Goal: Task Accomplishment & Management: Manage account settings

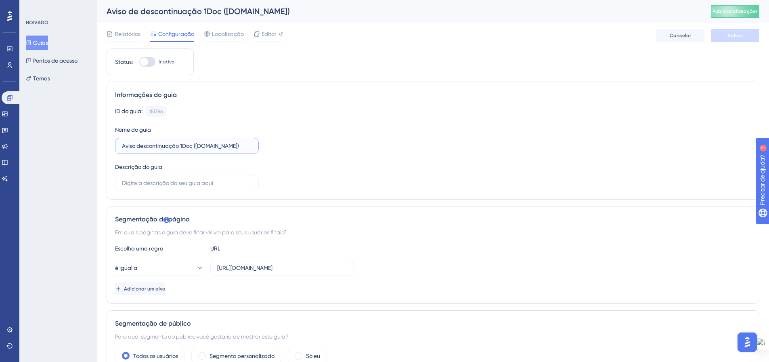
click at [164, 146] on input "Aviso descontinuação 1Doc ([DOMAIN_NAME])" at bounding box center [187, 145] width 130 height 9
drag, startPoint x: 166, startPoint y: 146, endPoint x: 179, endPoint y: 147, distance: 12.1
click at [179, 147] on input "Aviso descontinuação 1Doc (Gov.br)" at bounding box center [187, 145] width 130 height 9
type input "Aviso descontinudade 1Doc (Gov.br)"
click at [321, 162] on div "ID do guia: 151386 Cópia Nome do guia Aviso descontinudade 1Doc (Gov.br) Descri…" at bounding box center [433, 148] width 636 height 85
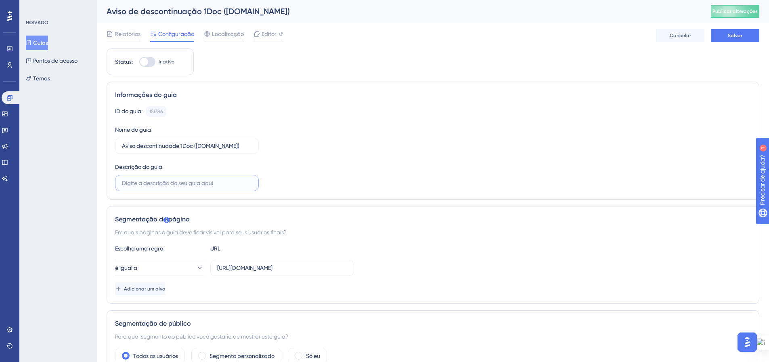
click at [206, 183] on input "text" at bounding box center [187, 183] width 130 height 9
type input "A"
click at [154, 183] on input "Notificação de que a plataforma será desativada" at bounding box center [187, 183] width 130 height 9
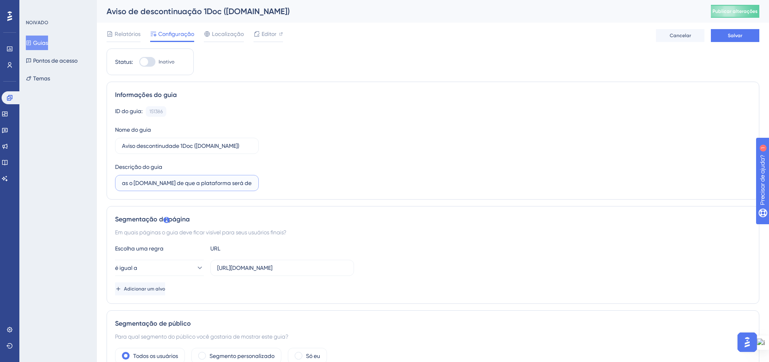
type input "Notificação para bases que manterão apenas o Gov.br de que a plataforma será de…"
click at [342, 155] on div "ID do guia: 151386 Cópia Nome do guia Aviso descontinudade 1Doc (Gov.br) Descri…" at bounding box center [433, 148] width 636 height 85
click at [8, 113] on icon at bounding box center [5, 114] width 6 height 6
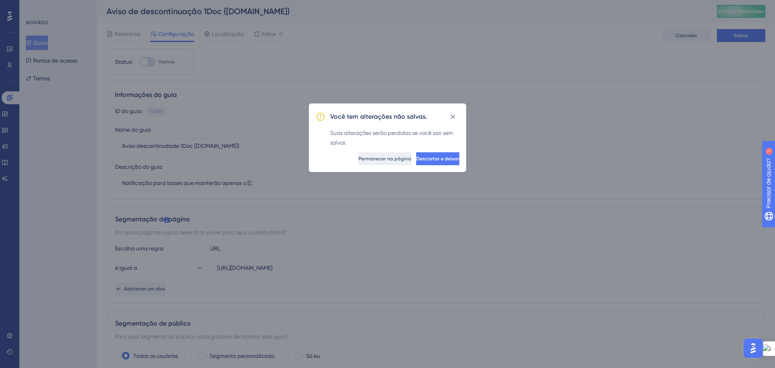
click at [372, 158] on font "Permanecer na página" at bounding box center [385, 159] width 53 height 6
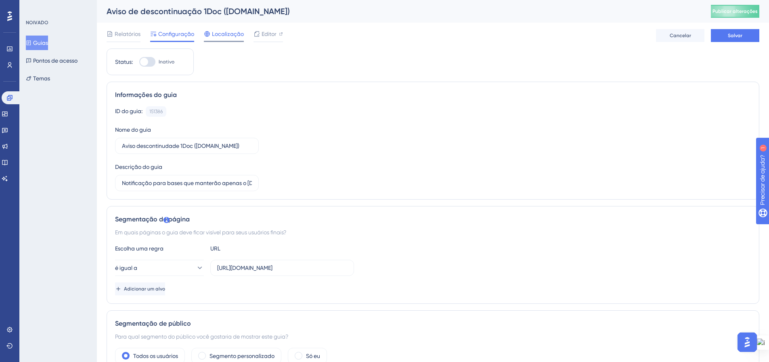
click at [221, 36] on font "Localização" at bounding box center [228, 34] width 32 height 6
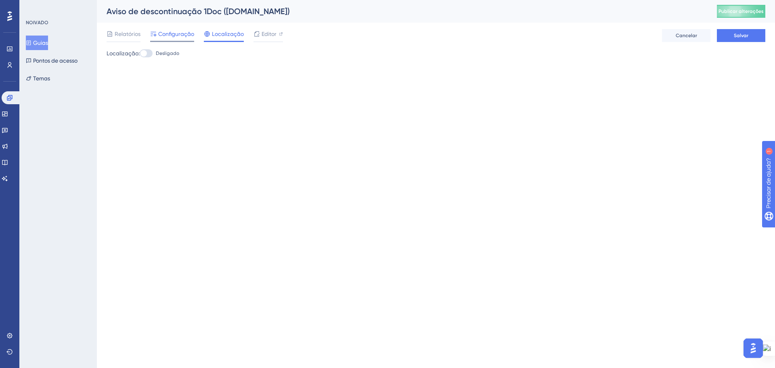
click at [179, 32] on font "Configuração" at bounding box center [176, 34] width 36 height 6
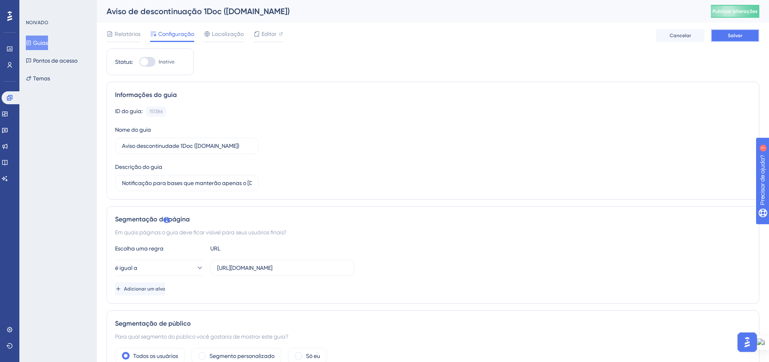
click at [723, 37] on button "Salvar" at bounding box center [735, 35] width 48 height 13
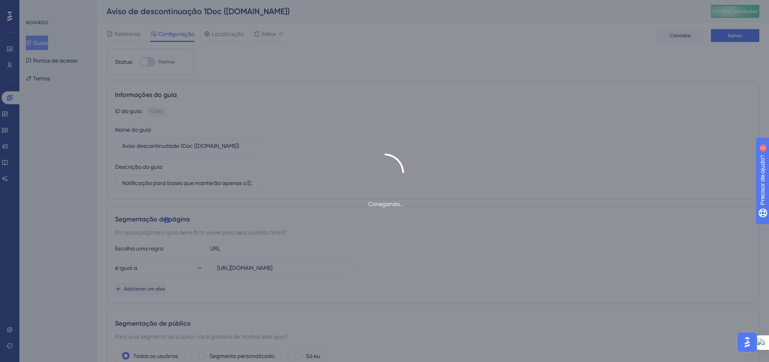
type input "Notificação para bases que manterão apenas o Gov.br de que a plataforma será de…"
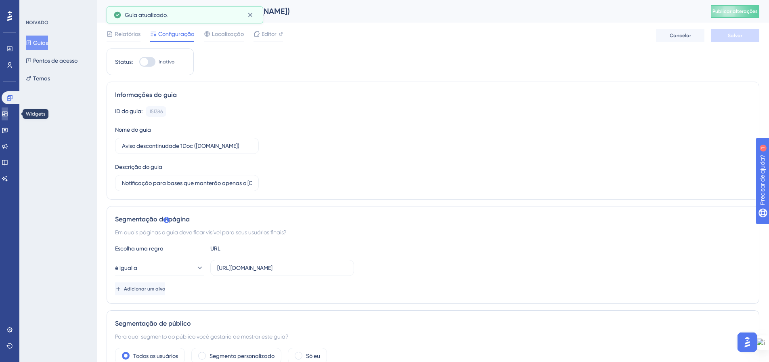
click at [8, 114] on icon at bounding box center [5, 114] width 6 height 6
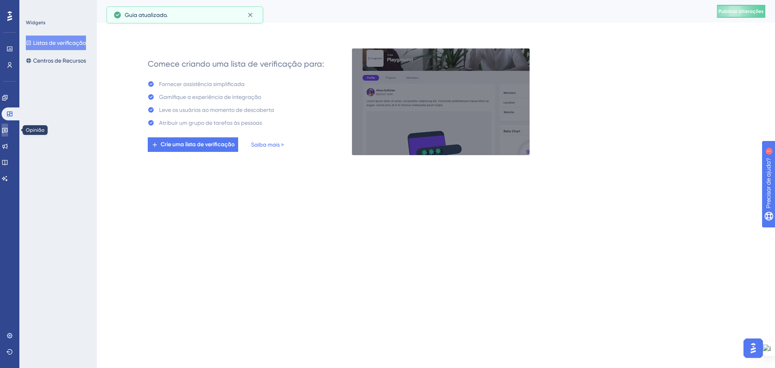
click at [8, 128] on link at bounding box center [5, 130] width 6 height 13
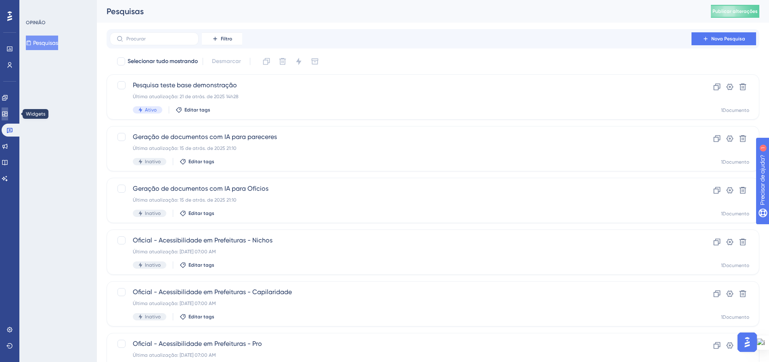
click at [8, 113] on link at bounding box center [5, 113] width 6 height 13
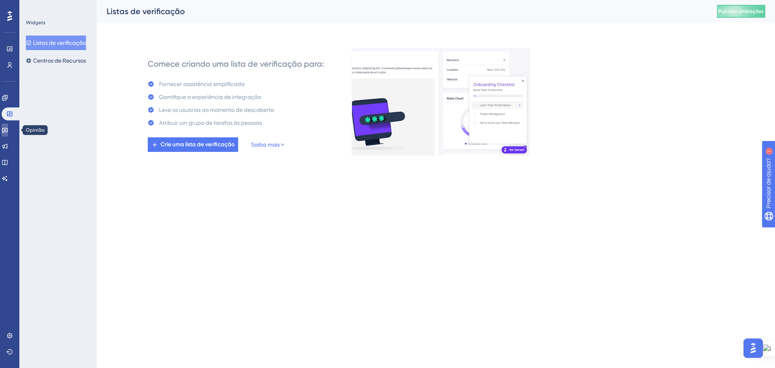
click at [8, 134] on link at bounding box center [5, 130] width 6 height 13
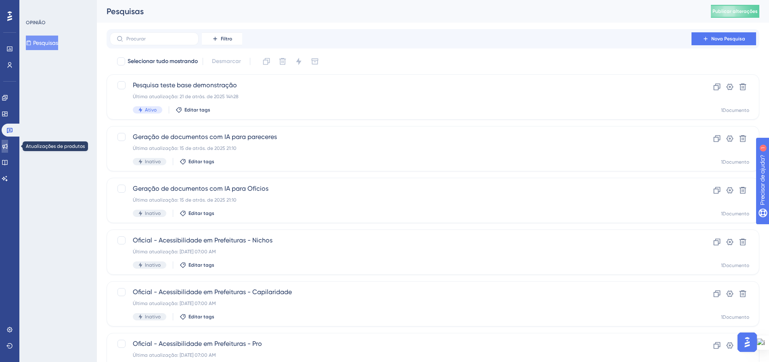
click at [8, 145] on icon at bounding box center [5, 146] width 6 height 6
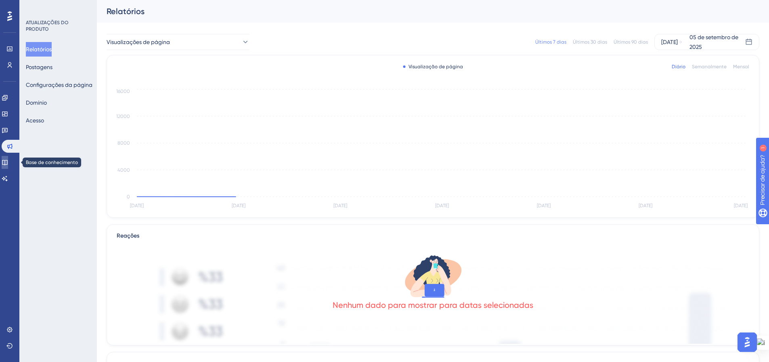
click at [8, 162] on link at bounding box center [5, 162] width 6 height 13
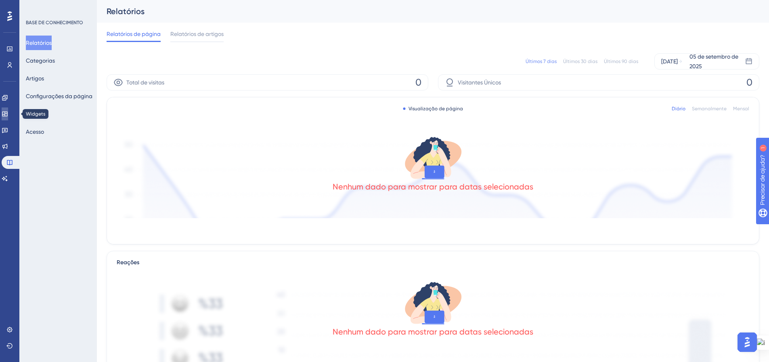
click at [8, 116] on link at bounding box center [5, 113] width 6 height 13
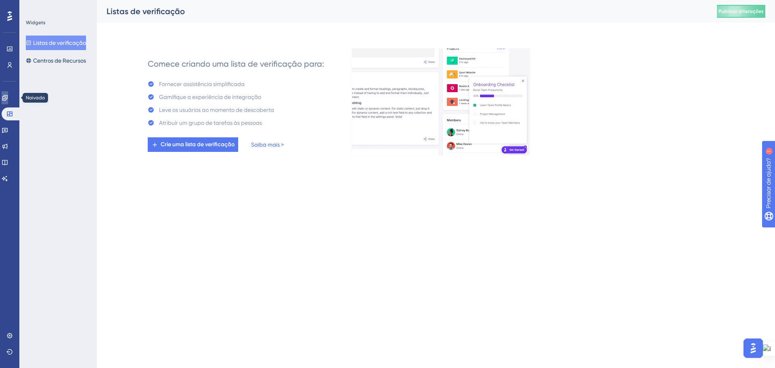
click at [8, 99] on link at bounding box center [5, 97] width 6 height 13
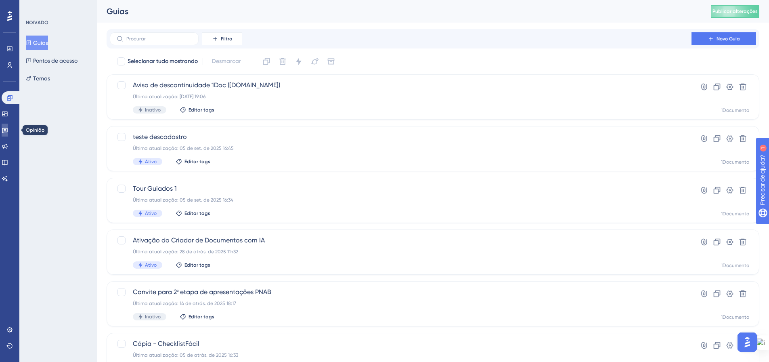
click at [8, 132] on icon at bounding box center [5, 130] width 6 height 6
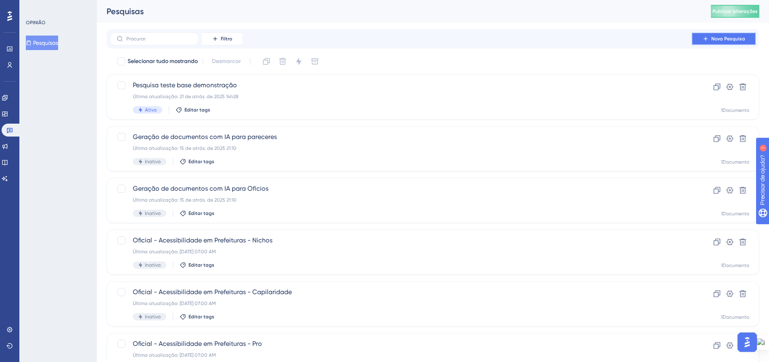
click at [702, 38] on button "Nova Pesquisa" at bounding box center [724, 38] width 65 height 13
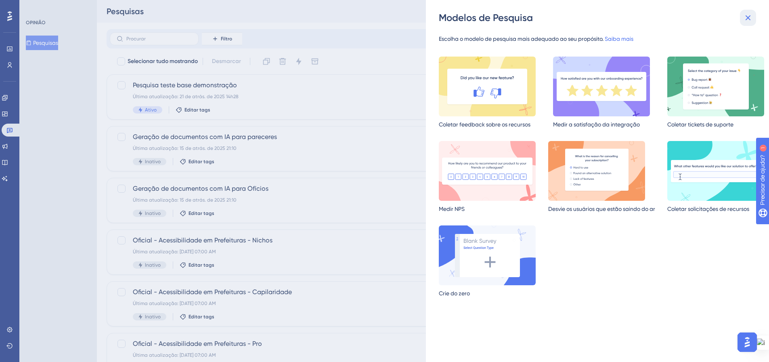
click at [747, 18] on icon at bounding box center [749, 18] width 10 height 10
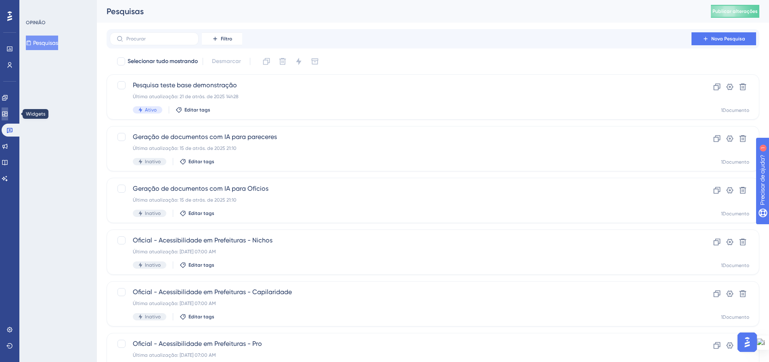
click at [7, 111] on icon at bounding box center [5, 114] width 6 height 6
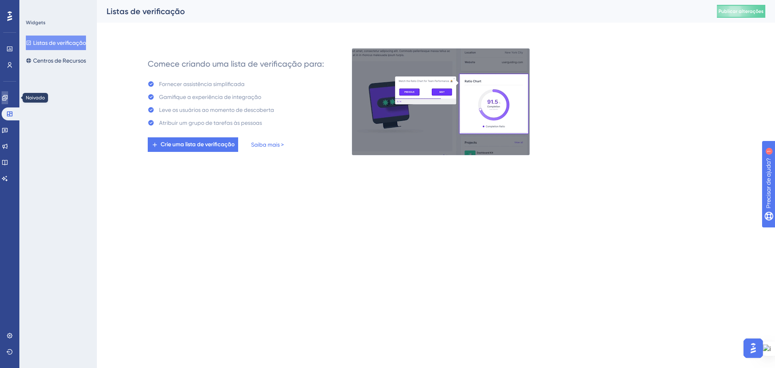
click at [5, 97] on link at bounding box center [5, 97] width 6 height 13
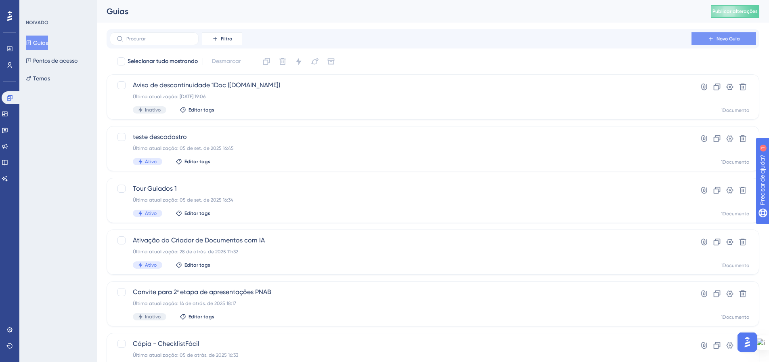
click at [731, 42] on button "Novo Guia" at bounding box center [724, 38] width 65 height 13
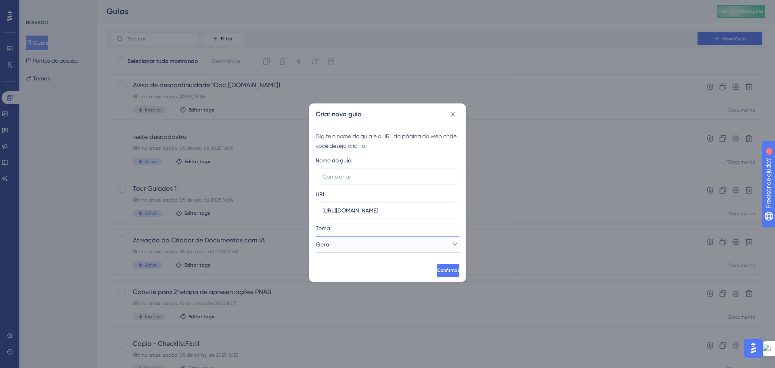
click at [423, 241] on button "Geral" at bounding box center [388, 244] width 144 height 16
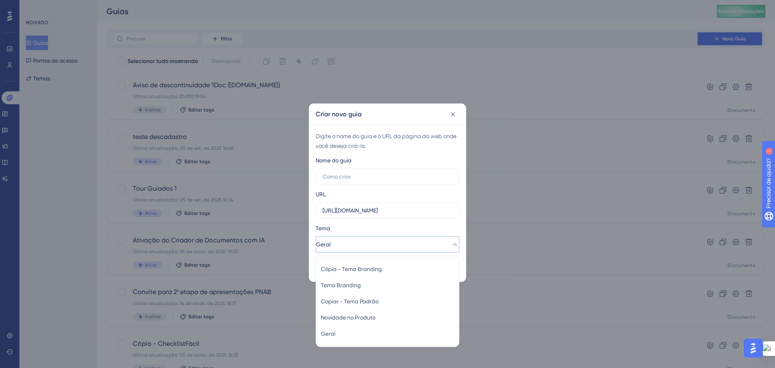
click at [625, 51] on div "Criar novo guia Digite o nome do guia e o URL da página da web onde você deseja…" at bounding box center [387, 184] width 775 height 368
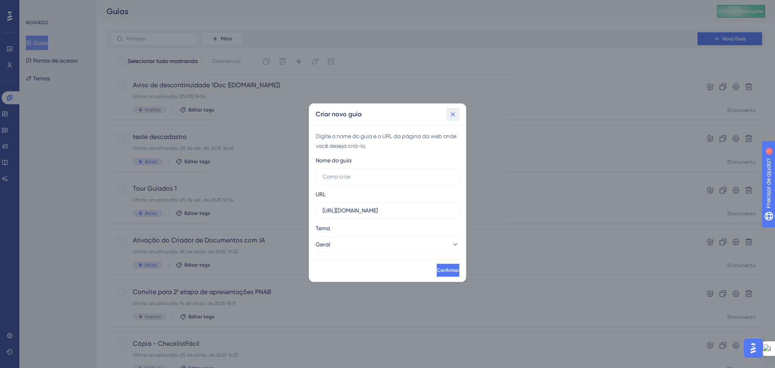
click at [453, 112] on icon at bounding box center [453, 114] width 8 height 8
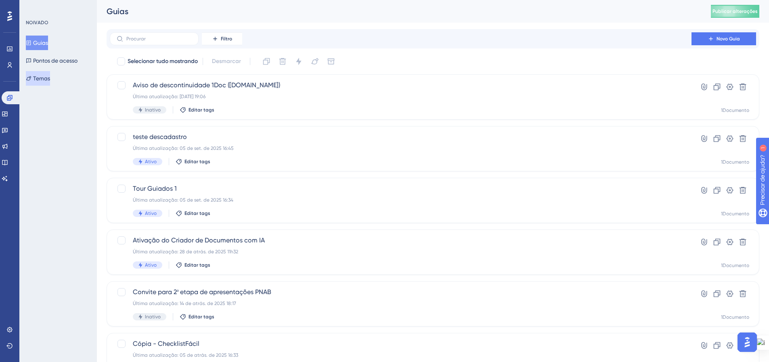
click at [40, 77] on font "Temas" at bounding box center [41, 78] width 17 height 6
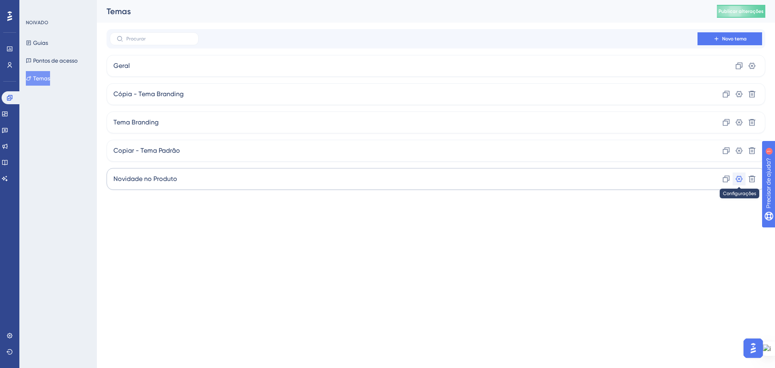
click at [738, 182] on icon at bounding box center [739, 179] width 7 height 6
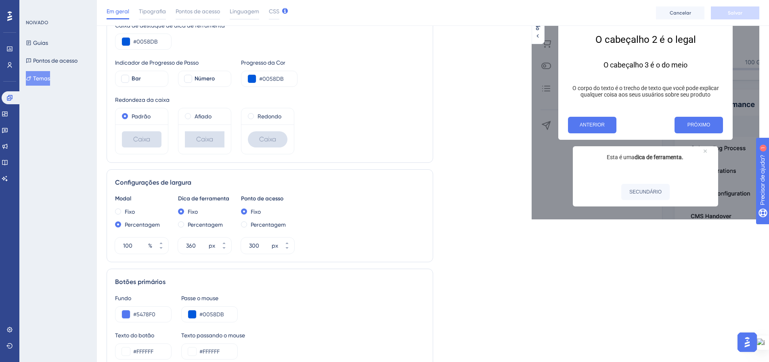
scroll to position [40, 0]
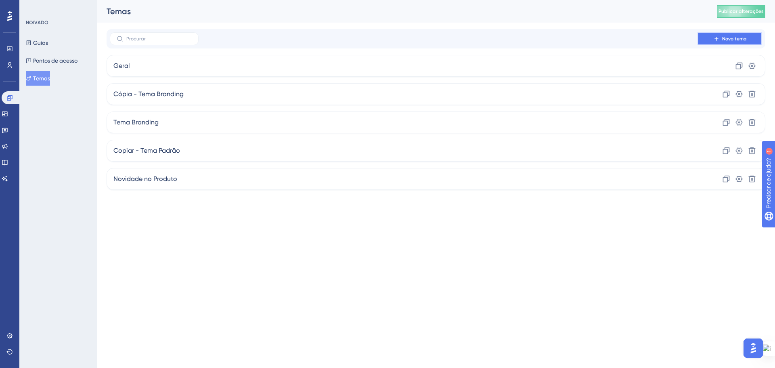
click at [723, 44] on button "Novo tema" at bounding box center [730, 38] width 65 height 13
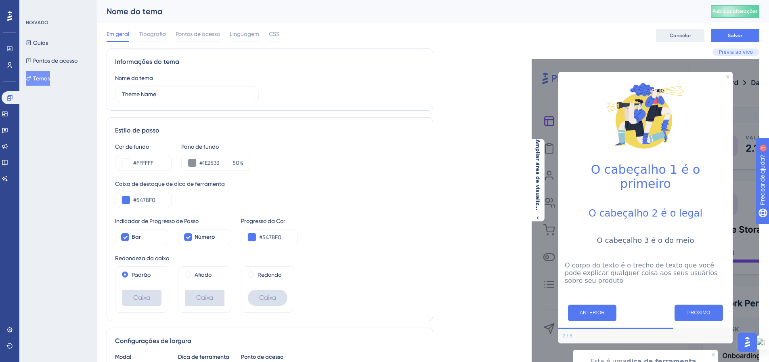
click at [691, 36] on font "Cancelar" at bounding box center [680, 36] width 21 height 6
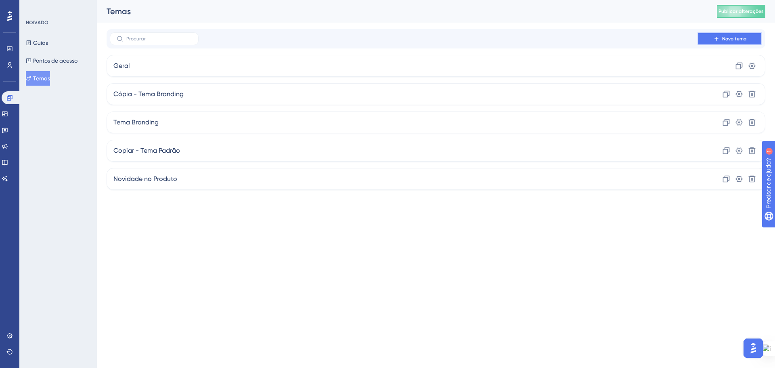
click at [723, 41] on font "Novo tema" at bounding box center [735, 39] width 25 height 6
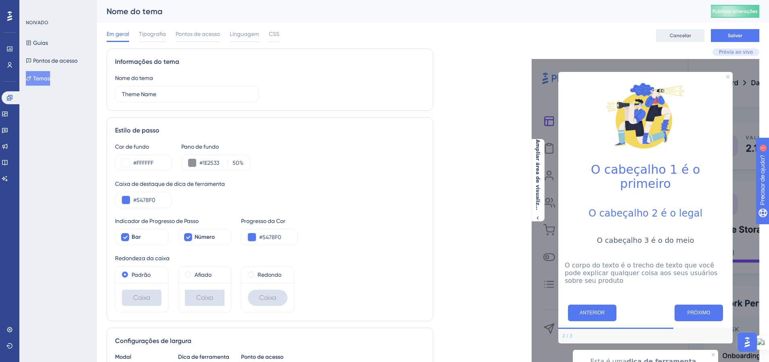
click at [682, 35] on font "Cancelar" at bounding box center [680, 36] width 21 height 6
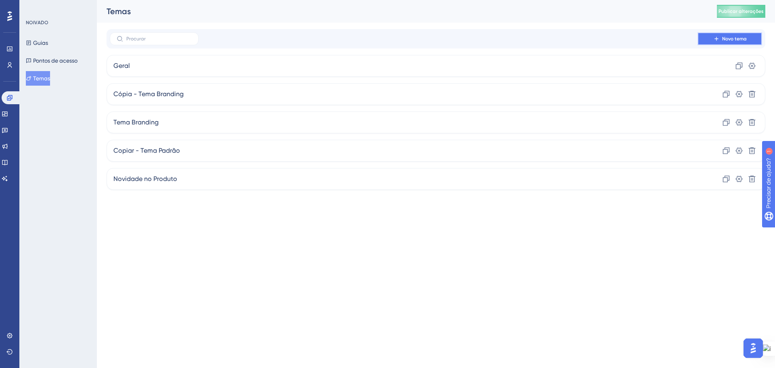
click at [733, 36] on font "Novo tema" at bounding box center [735, 39] width 25 height 6
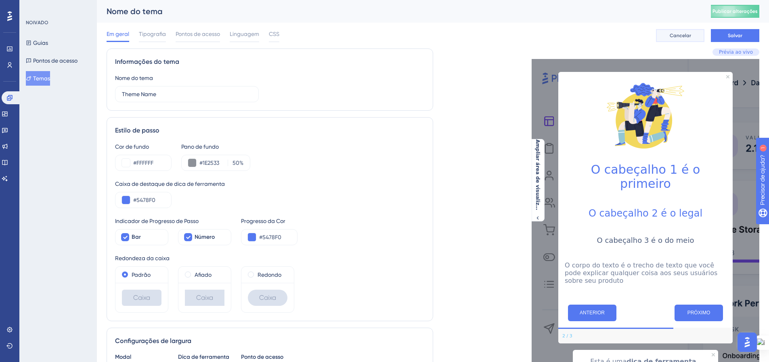
click at [691, 36] on font "Cancelar" at bounding box center [680, 36] width 21 height 6
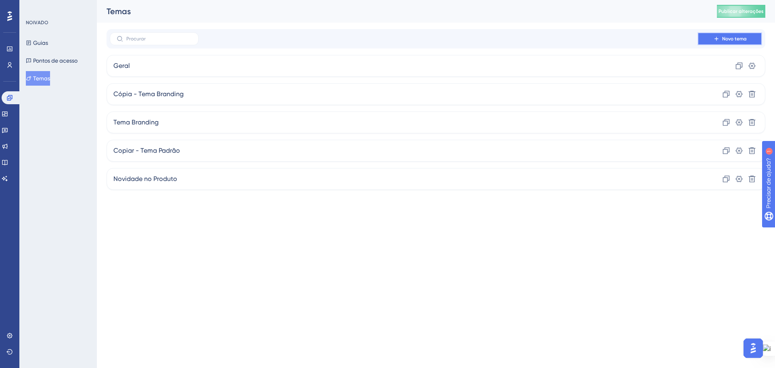
click at [715, 38] on icon at bounding box center [717, 39] width 6 height 6
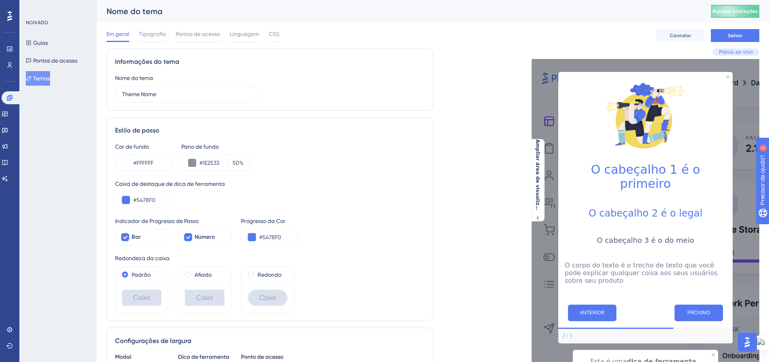
click at [631, 208] on font "O cabeçalho 2 é o legal" at bounding box center [646, 213] width 114 height 11
drag, startPoint x: 696, startPoint y: 37, endPoint x: 691, endPoint y: 41, distance: 6.3
click at [696, 38] on button "Cancelar" at bounding box center [680, 35] width 48 height 13
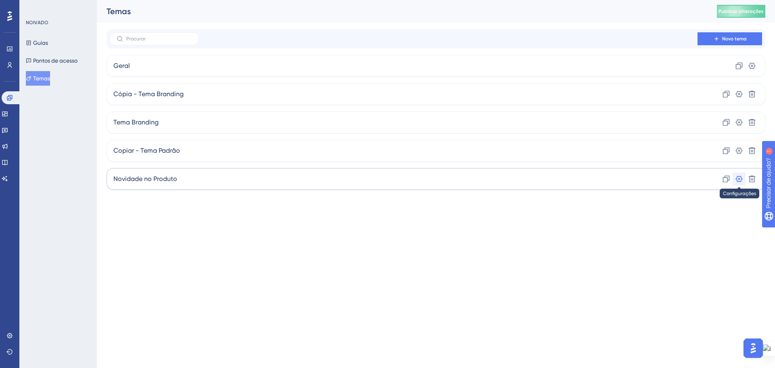
click at [741, 177] on icon at bounding box center [739, 179] width 8 height 8
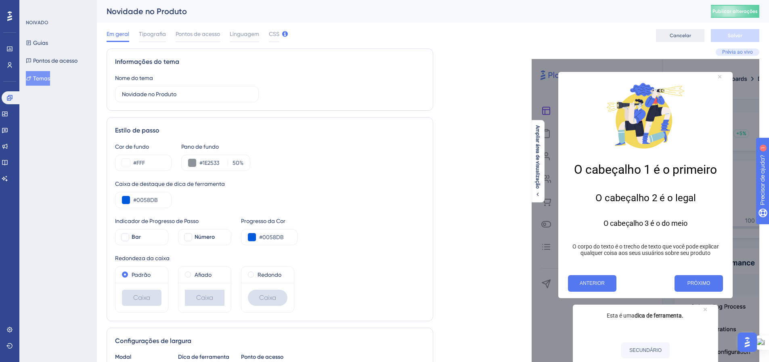
click at [682, 32] on span "Cancelar" at bounding box center [680, 35] width 21 height 6
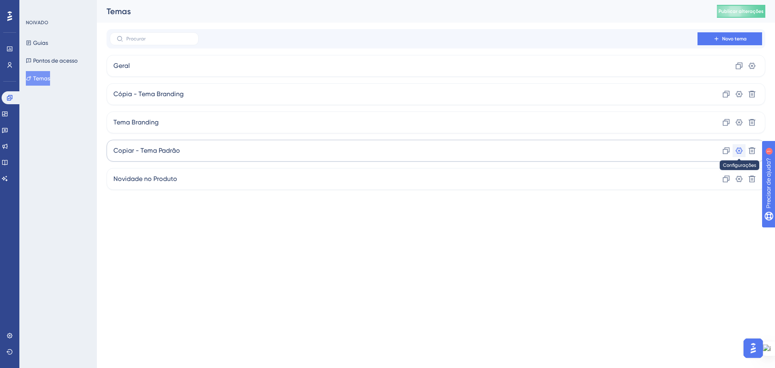
click at [739, 155] on button at bounding box center [739, 150] width 13 height 13
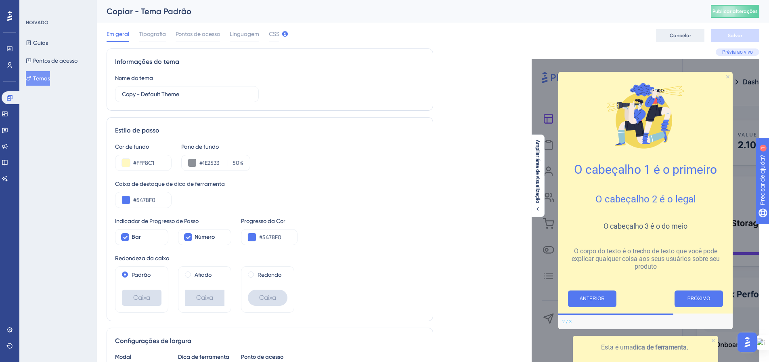
click at [694, 37] on button "Cancelar" at bounding box center [680, 35] width 48 height 13
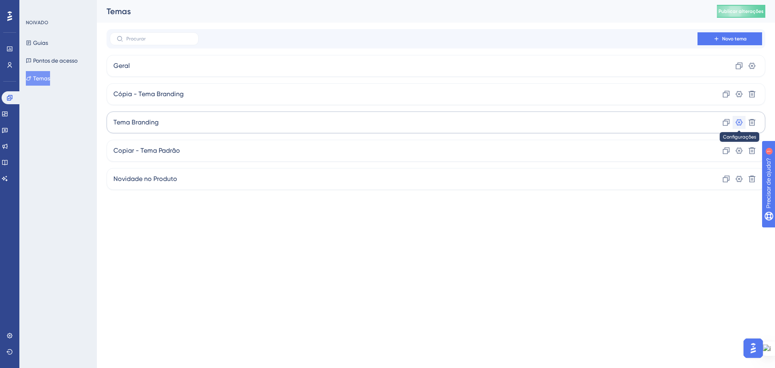
click at [742, 122] on icon at bounding box center [739, 122] width 8 height 8
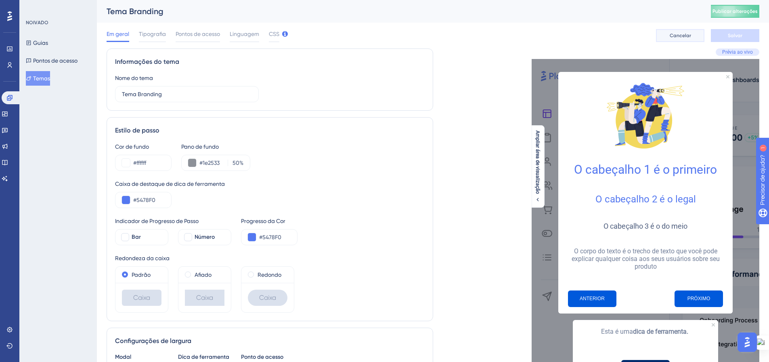
click at [688, 36] on font "Cancelar" at bounding box center [680, 36] width 21 height 6
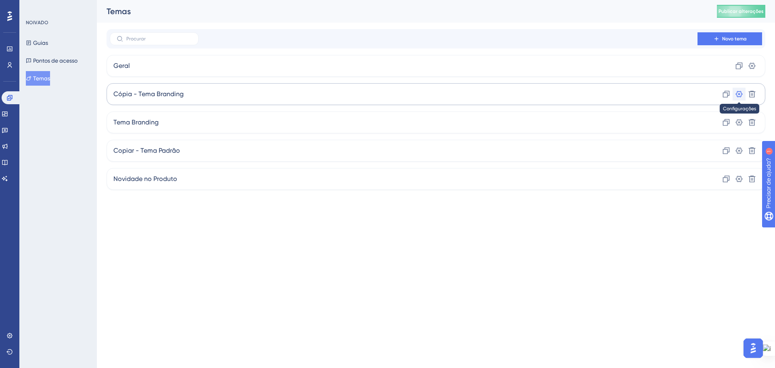
click at [741, 96] on icon at bounding box center [739, 94] width 7 height 6
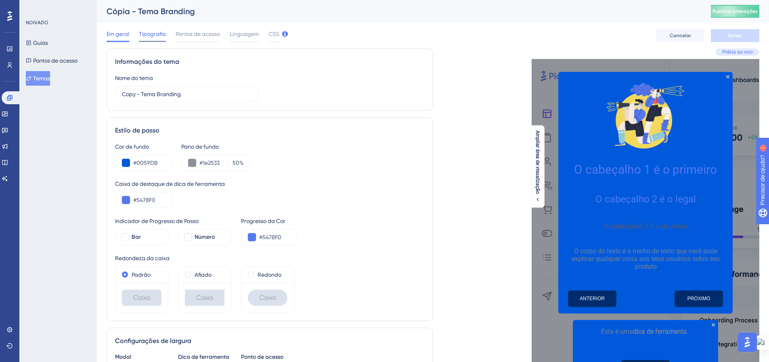
click at [153, 37] on span "Tipografia" at bounding box center [152, 34] width 27 height 10
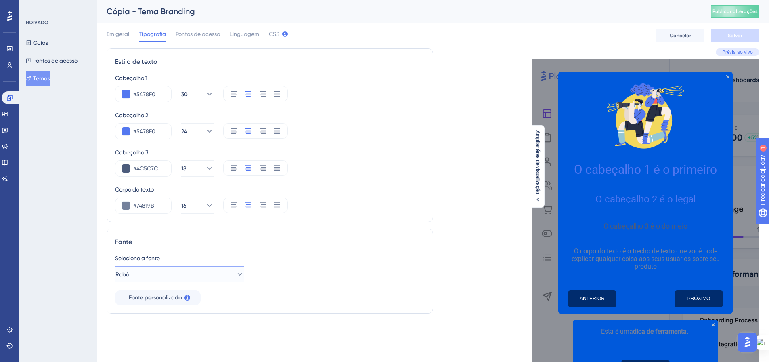
click at [236, 272] on icon at bounding box center [240, 274] width 8 height 8
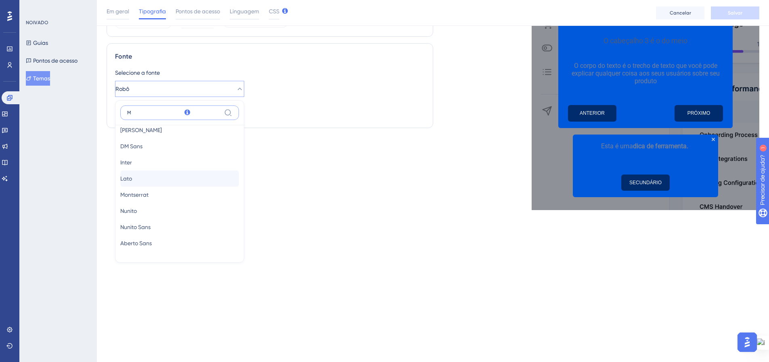
scroll to position [64, 0]
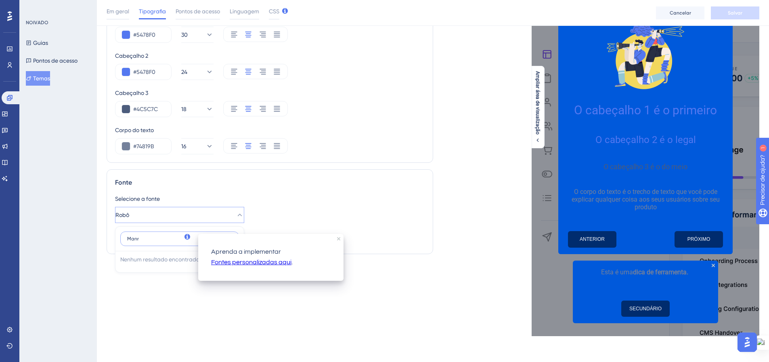
type input "Manr"
click at [219, 263] on font "Fontes personalizadas aqui" at bounding box center [251, 262] width 80 height 6
click at [180, 239] on font "Fonte personalizada" at bounding box center [155, 238] width 53 height 7
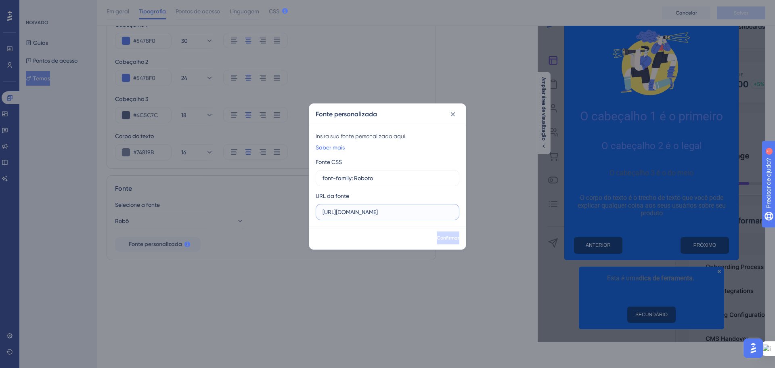
scroll to position [0, 42]
drag, startPoint x: 435, startPoint y: 210, endPoint x: 412, endPoint y: 212, distance: 23.5
click at [412, 212] on input "https://fonts.googleapis.com/css2?family=Roboto:wght@400;500" at bounding box center [388, 212] width 130 height 9
type input "https://fonts.googleapis.com/css2?family=Manrope:wght@400;500"
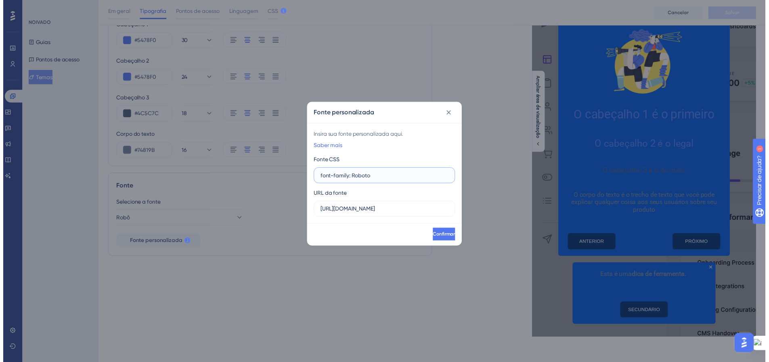
scroll to position [0, 0]
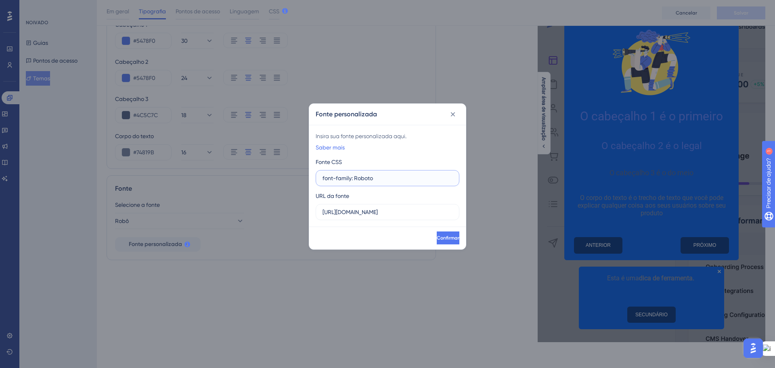
drag, startPoint x: 381, startPoint y: 176, endPoint x: 355, endPoint y: 178, distance: 26.3
click at [355, 178] on input "font-family: Roboto" at bounding box center [388, 178] width 130 height 9
type input "font-family: Manrope"
click at [435, 238] on button "Confirmar" at bounding box center [447, 237] width 24 height 13
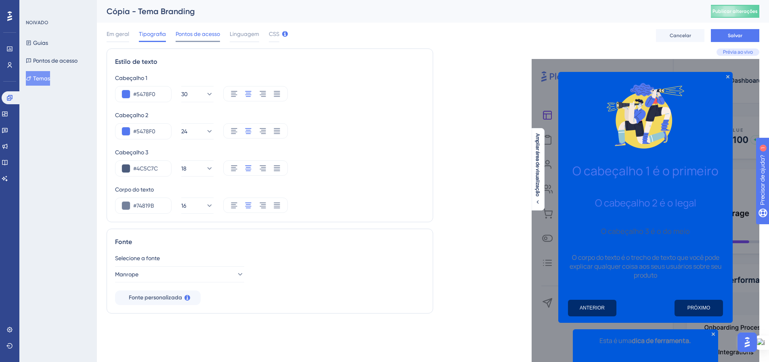
click at [199, 38] on span "Pontos de acesso" at bounding box center [198, 34] width 44 height 10
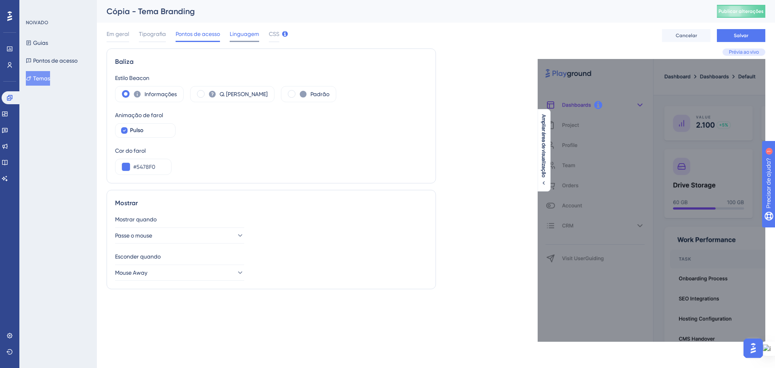
click at [241, 34] on font "Linguagem" at bounding box center [244, 34] width 29 height 6
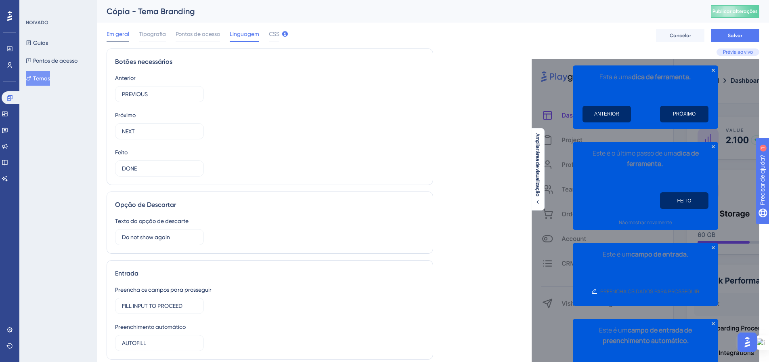
click at [116, 38] on span "Em geral" at bounding box center [118, 34] width 23 height 10
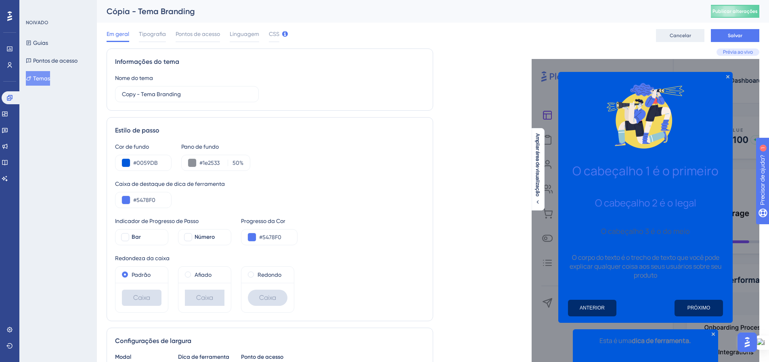
click at [689, 32] on span "Cancelar" at bounding box center [680, 35] width 21 height 6
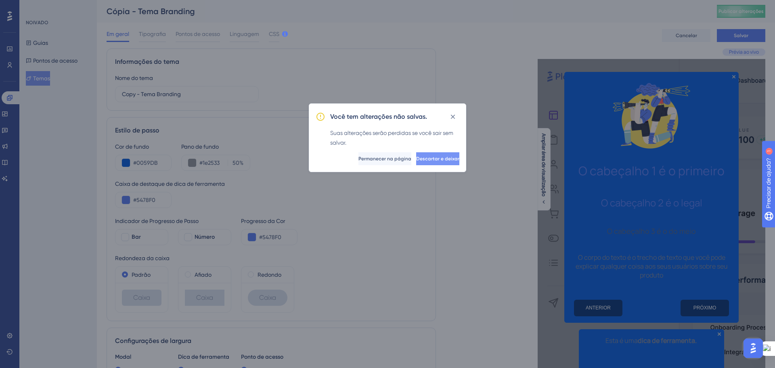
click at [416, 160] on font "Descartar e deixar" at bounding box center [437, 159] width 43 height 6
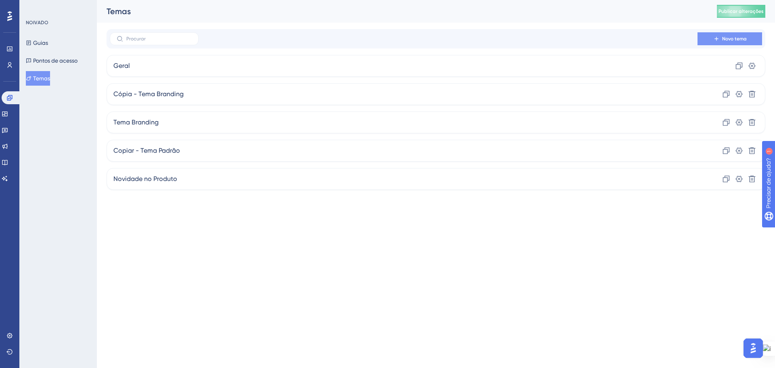
click at [712, 37] on button "Novo tema" at bounding box center [730, 38] width 65 height 13
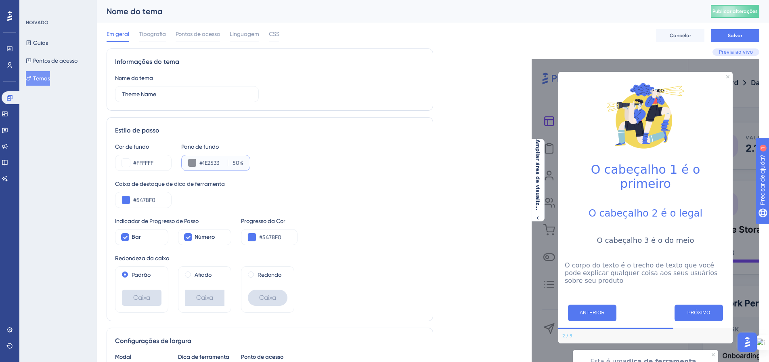
drag, startPoint x: 218, startPoint y: 164, endPoint x: 201, endPoint y: 163, distance: 17.8
click at [201, 163] on input "#1E2533" at bounding box center [212, 163] width 25 height 10
click at [203, 163] on input "#1E2533" at bounding box center [212, 163] width 25 height 10
drag, startPoint x: 203, startPoint y: 163, endPoint x: 216, endPoint y: 163, distance: 13.3
click at [216, 163] on input "#1E2533" at bounding box center [212, 163] width 25 height 10
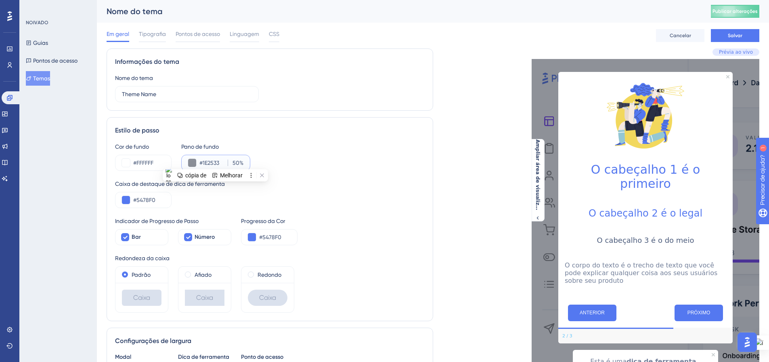
paste input "8A9FA0"
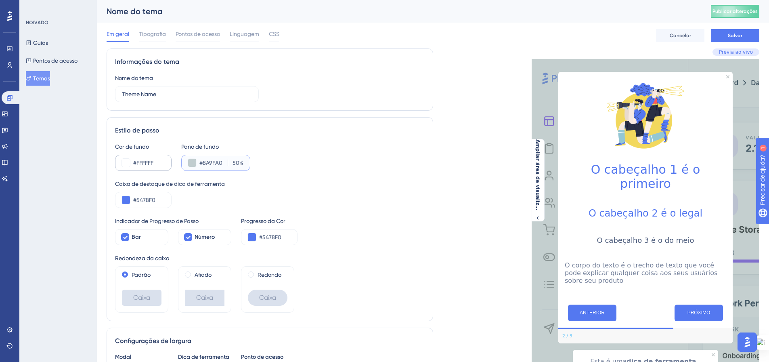
type input "#8A9FA0"
click at [162, 162] on input "#FFFFFF" at bounding box center [149, 163] width 32 height 10
drag, startPoint x: 158, startPoint y: 200, endPoint x: 137, endPoint y: 200, distance: 20.6
click at [137, 200] on input "#5478F0" at bounding box center [149, 200] width 32 height 10
paste input "0058DB"
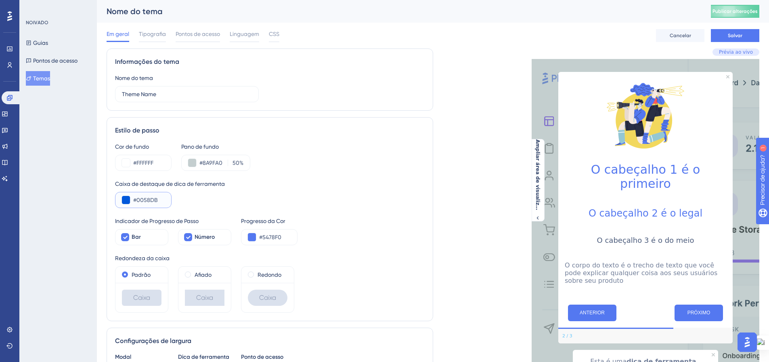
type input "#0058DB"
click at [314, 187] on div "Caixa de destaque de dica de ferramenta" at bounding box center [270, 184] width 310 height 10
drag, startPoint x: 284, startPoint y: 237, endPoint x: 264, endPoint y: 237, distance: 19.8
click at [264, 237] on input "#5478F0" at bounding box center [275, 237] width 32 height 10
paste input "0058DB"
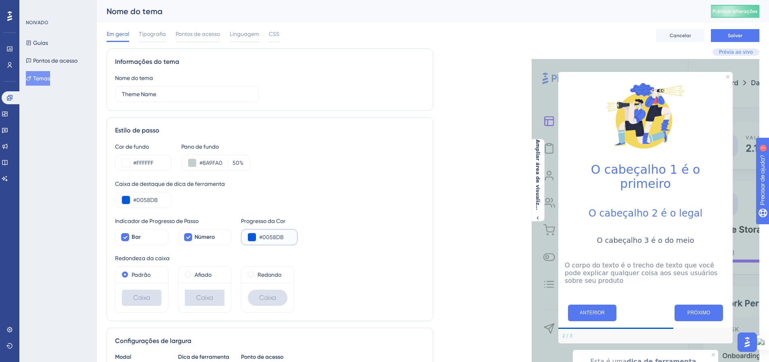
type input "#0058DB"
click at [334, 223] on div "Indicador de Progresso de Passo Bar Número Progresso da Cor #0058DB" at bounding box center [270, 230] width 310 height 29
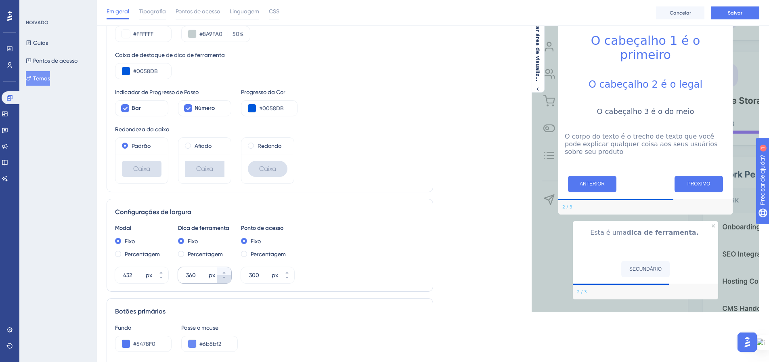
scroll to position [121, 0]
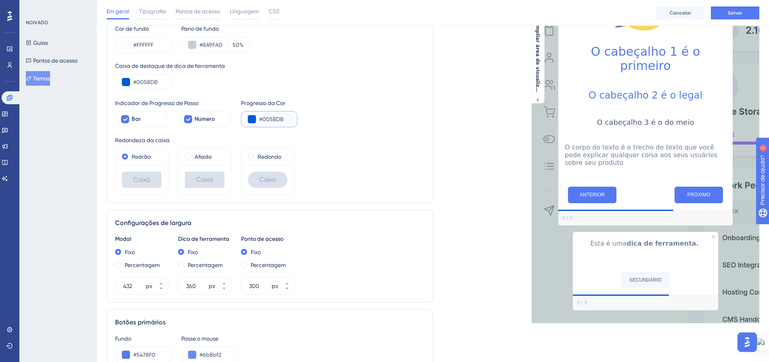
drag, startPoint x: 285, startPoint y: 121, endPoint x: 263, endPoint y: 120, distance: 22.6
click at [263, 120] on input "#0058DB" at bounding box center [275, 119] width 32 height 10
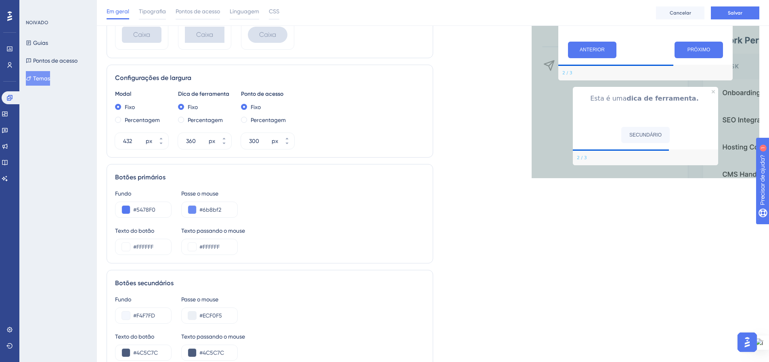
scroll to position [283, 0]
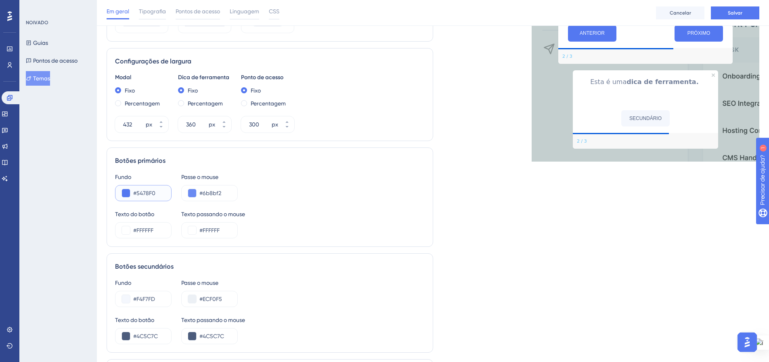
drag, startPoint x: 158, startPoint y: 191, endPoint x: 137, endPoint y: 191, distance: 21.8
click at [137, 191] on input "#5478F0" at bounding box center [149, 193] width 32 height 10
paste input "0058DB"
type input "#0058DB"
click at [261, 187] on div "Fundo #0058DB Passe o mouse #6b8bf2" at bounding box center [270, 186] width 310 height 29
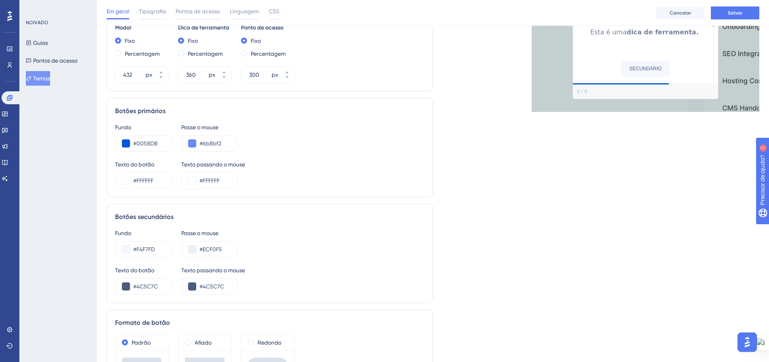
scroll to position [363, 0]
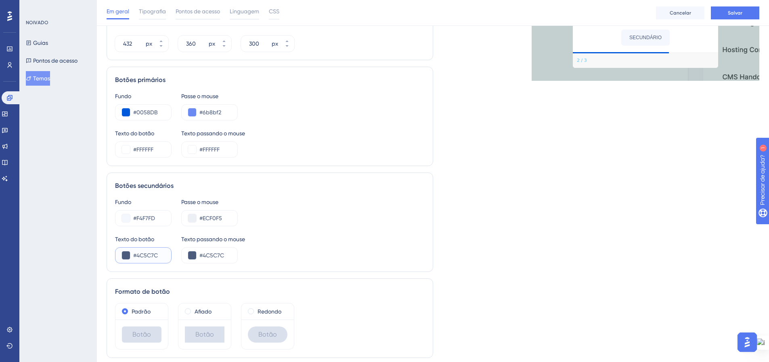
drag, startPoint x: 159, startPoint y: 258, endPoint x: 136, endPoint y: 255, distance: 23.5
click at [136, 255] on input "#4C5C7C" at bounding box center [149, 255] width 32 height 10
paste input "8A9FA0"
type input "#8A9FA0"
drag, startPoint x: 233, startPoint y: 255, endPoint x: 204, endPoint y: 255, distance: 28.3
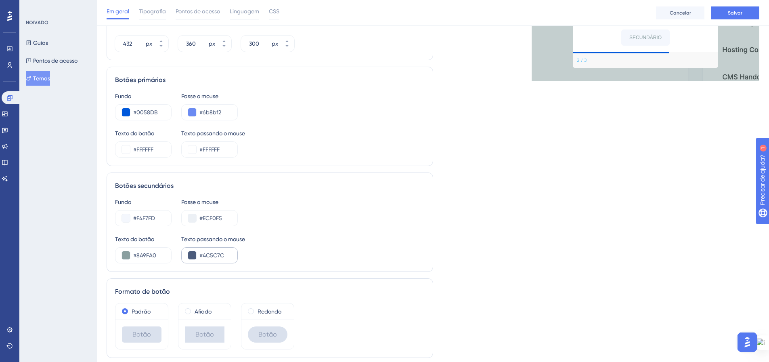
click at [204, 255] on div "#4C5C7C" at bounding box center [209, 255] width 57 height 16
drag, startPoint x: 203, startPoint y: 254, endPoint x: 228, endPoint y: 258, distance: 25.6
click at [228, 258] on input "#4C5C7C" at bounding box center [216, 255] width 32 height 10
paste input "8A9FA0"
type input "#8A9FA0"
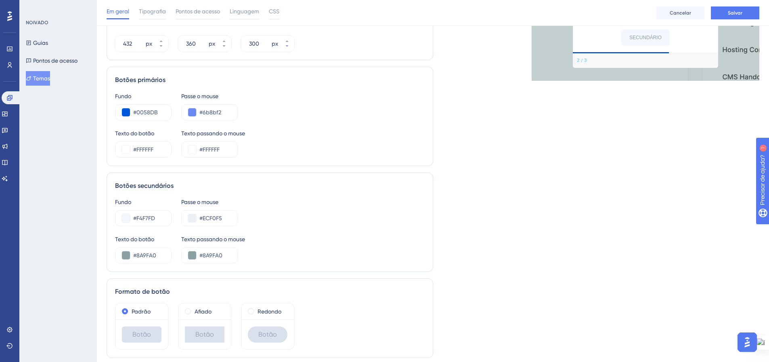
click at [285, 239] on div "Texto do botão #8A9FA0 Texto passando o mouse #8A9FA0" at bounding box center [270, 248] width 310 height 29
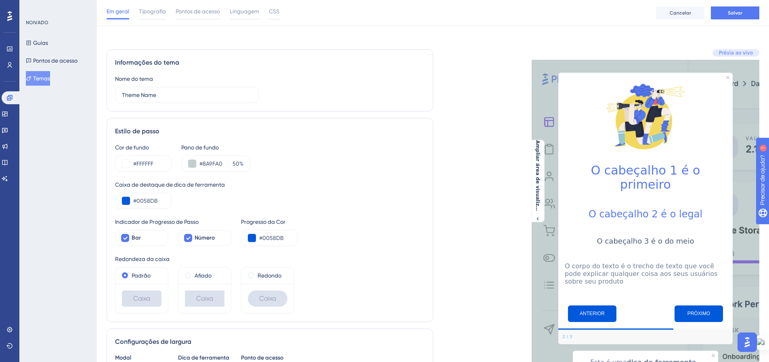
scroll to position [0, 0]
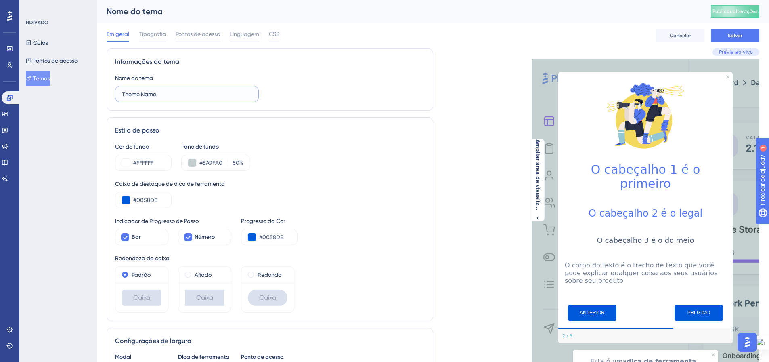
drag, startPoint x: 151, startPoint y: 94, endPoint x: 122, endPoint y: 92, distance: 29.1
click at [122, 92] on input "Theme Name" at bounding box center [187, 94] width 130 height 9
type input "Teste CX"
click at [150, 34] on font "Tipografia" at bounding box center [152, 34] width 27 height 6
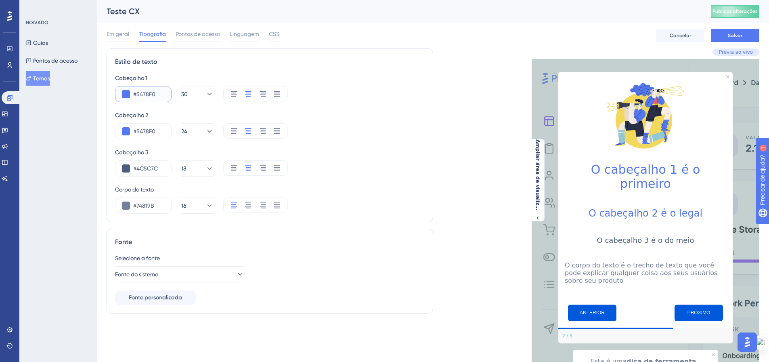
drag, startPoint x: 160, startPoint y: 94, endPoint x: 137, endPoint y: 94, distance: 23.0
click at [137, 94] on input "#5478F0" at bounding box center [149, 94] width 32 height 10
paste input "0058D"
drag, startPoint x: 155, startPoint y: 94, endPoint x: 137, endPoint y: 94, distance: 18.2
click at [137, 94] on input "#0058D" at bounding box center [149, 94] width 32 height 10
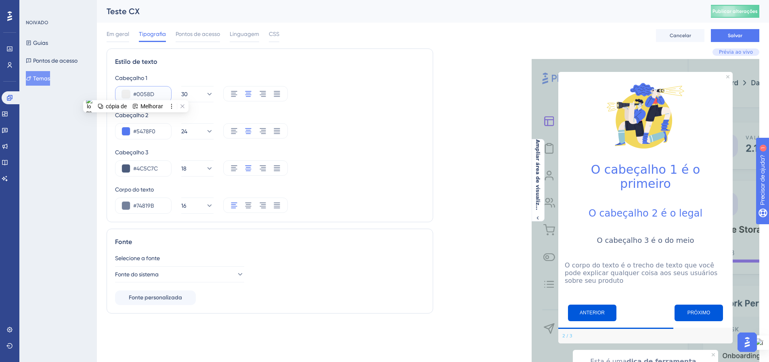
paste input "B"
type input "#0058DB"
click at [348, 110] on div "Cabeçalho 1 #0058DB 30 Cabeçalho 2 #5478F0 24 Cabeçalho 3 #4C5C7C 18 Corpo do t…" at bounding box center [270, 143] width 310 height 141
drag, startPoint x: 156, startPoint y: 133, endPoint x: 138, endPoint y: 132, distance: 17.8
click at [138, 132] on input "#5478F0" at bounding box center [149, 131] width 32 height 10
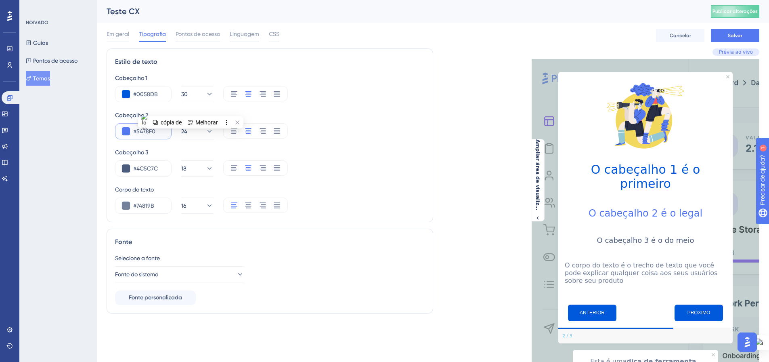
paste input "7575F9"
drag, startPoint x: 158, startPoint y: 168, endPoint x: 137, endPoint y: 160, distance: 22.2
click at [136, 164] on input "#4C5C7C" at bounding box center [149, 169] width 32 height 10
drag, startPoint x: 153, startPoint y: 130, endPoint x: 137, endPoint y: 130, distance: 16.6
click at [137, 130] on input "#7575F9" at bounding box center [149, 131] width 32 height 10
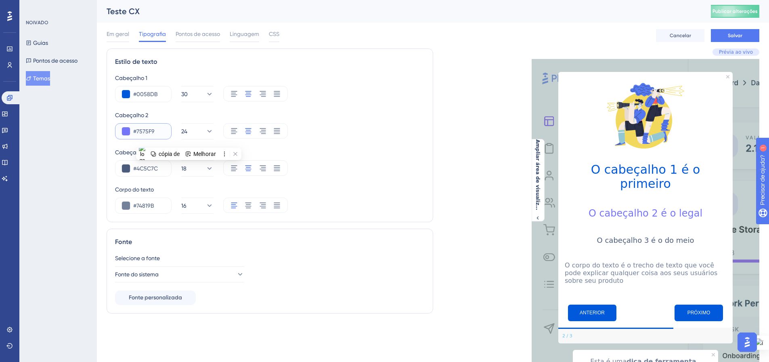
paste input "000000"
type input "#000000"
click at [293, 141] on div "Cabeçalho 1 #0058DB 30 Cabeçalho 2 #000000 24 Cabeçalho 3 #4C5C7C 18 Corpo do t…" at bounding box center [270, 143] width 310 height 141
drag, startPoint x: 159, startPoint y: 168, endPoint x: 137, endPoint y: 168, distance: 21.4
click at [137, 168] on input "#4C5C7C" at bounding box center [149, 169] width 32 height 10
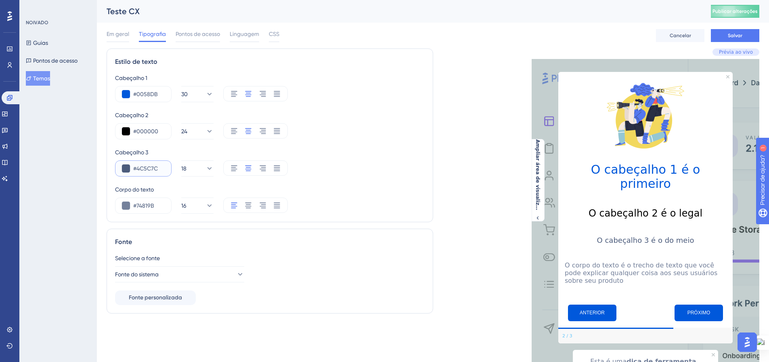
paste input "8A9FA0"
type input "#8A9FA0"
click at [320, 142] on div "Cabeçalho 1 #0058DB 30 Cabeçalho 2 #000000 24 Cabeçalho 3 #8A9FA0 18 Corpo do t…" at bounding box center [270, 143] width 310 height 141
click at [205, 271] on button "Fonte do sistema" at bounding box center [179, 274] width 129 height 16
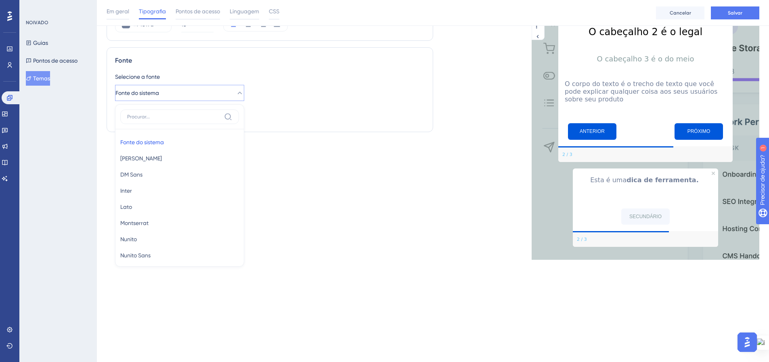
click at [363, 205] on div "Estilo de texto Cabeçalho 1 #0058DB 30 Cabeçalho 2 #000000 24 Cabeçalho 3 #8A9F…" at bounding box center [270, 63] width 327 height 393
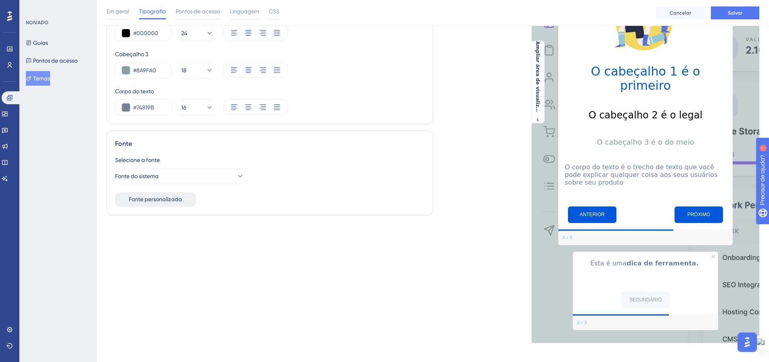
click at [163, 200] on font "Fonte personalizada" at bounding box center [155, 199] width 53 height 7
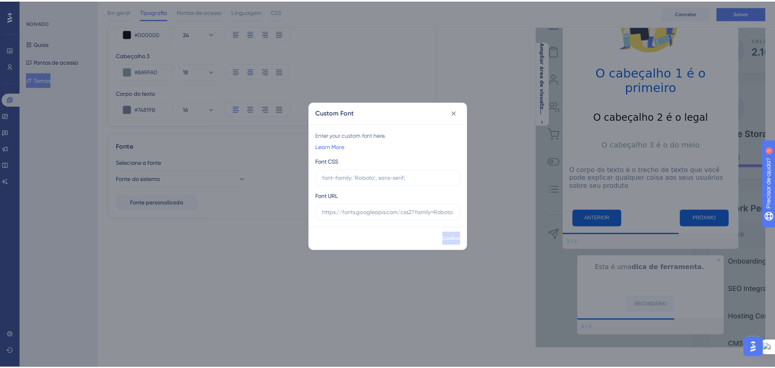
scroll to position [95, 0]
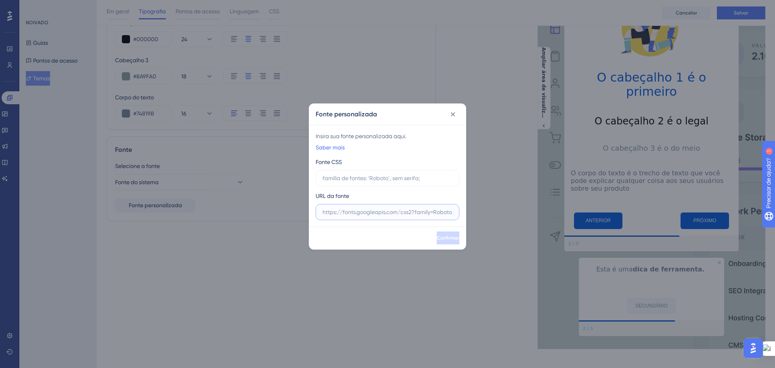
click at [342, 211] on input "text" at bounding box center [388, 212] width 130 height 9
click at [336, 181] on input "text" at bounding box center [388, 178] width 130 height 9
type input "Manrope"
click at [348, 211] on input "text" at bounding box center [388, 212] width 130 height 9
drag, startPoint x: 424, startPoint y: 212, endPoint x: 462, endPoint y: 212, distance: 37.6
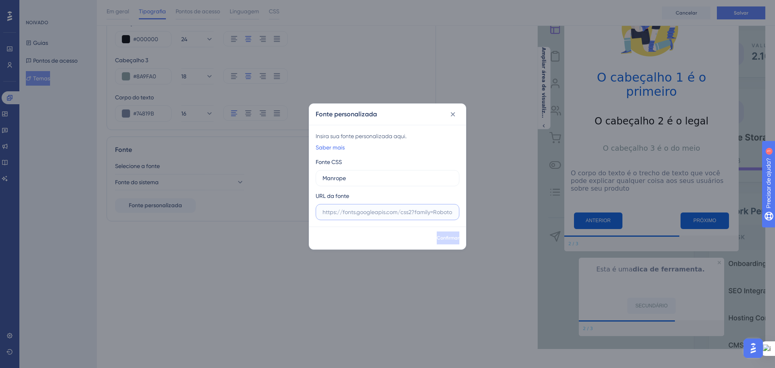
click at [462, 212] on div "Insira sua fonte personalizada aqui. Saber mais Fonte CSS Manrope URL da fonte" at bounding box center [387, 176] width 157 height 102
drag, startPoint x: 443, startPoint y: 210, endPoint x: 458, endPoint y: 214, distance: 15.4
click at [458, 214] on label at bounding box center [388, 212] width 144 height 16
click at [453, 214] on input "text" at bounding box center [388, 212] width 130 height 9
click at [331, 211] on input "text" at bounding box center [388, 212] width 130 height 9
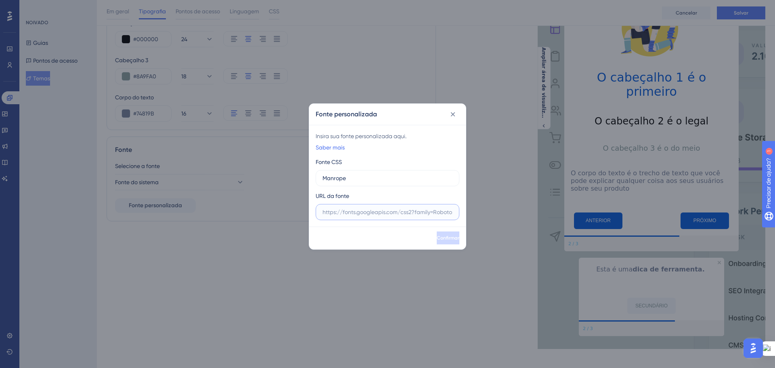
paste input "https://fonts.googleapis.com/css2?family=Manrope"
type input "https://fonts.googleapis.com/css2?family=Manrope"
click at [443, 239] on font "Confirmar" at bounding box center [448, 238] width 23 height 6
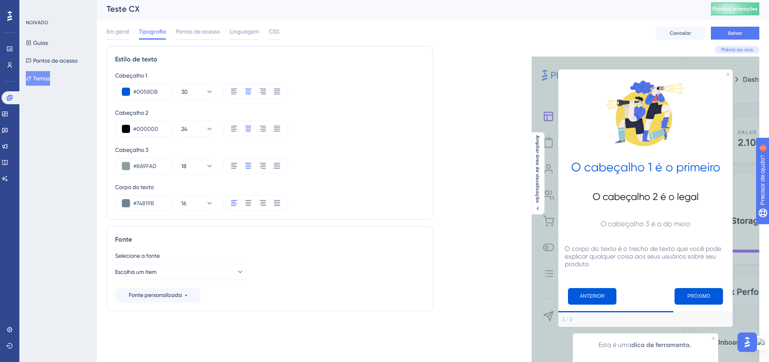
scroll to position [0, 0]
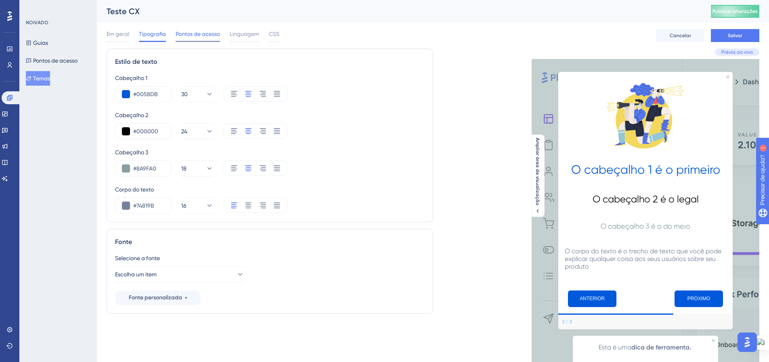
click at [179, 36] on font "Pontos de acesso" at bounding box center [198, 34] width 44 height 6
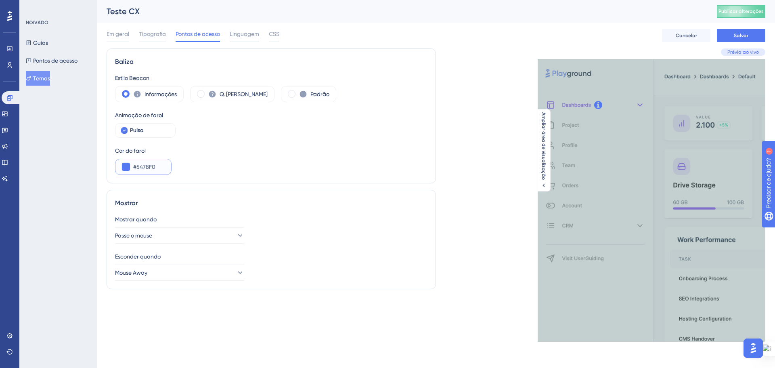
drag, startPoint x: 159, startPoint y: 164, endPoint x: 135, endPoint y: 164, distance: 23.4
click at [135, 164] on input "#5478F0" at bounding box center [149, 167] width 32 height 10
paste input "0058DB"
type input "#0058DB"
click at [228, 156] on div "Cor do farol #0058DB" at bounding box center [271, 160] width 313 height 29
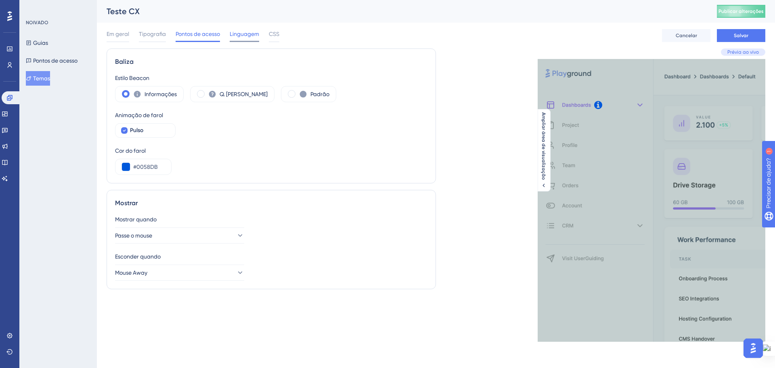
click at [249, 38] on span "Linguagem" at bounding box center [244, 34] width 29 height 10
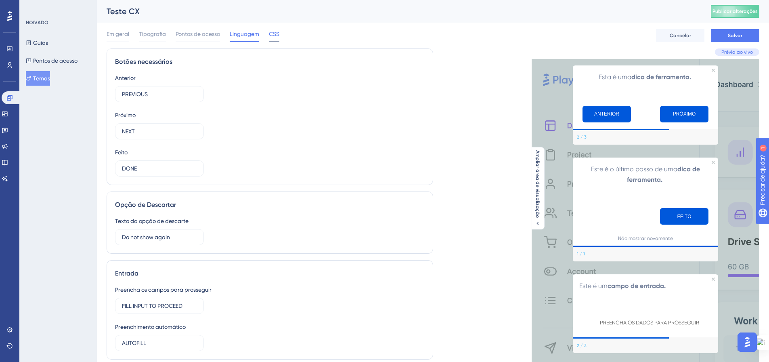
click at [273, 39] on div "CSS" at bounding box center [274, 35] width 11 height 13
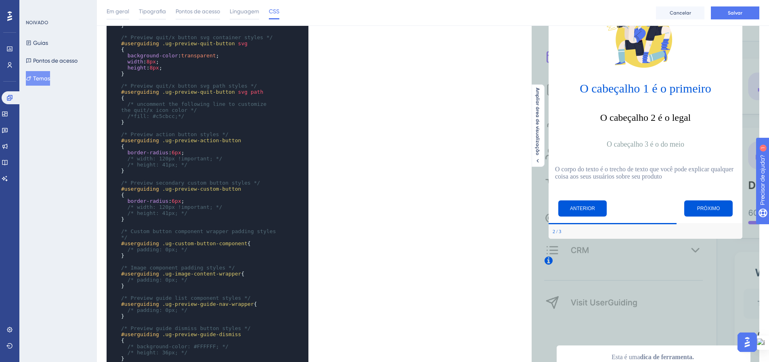
scroll to position [175, 0]
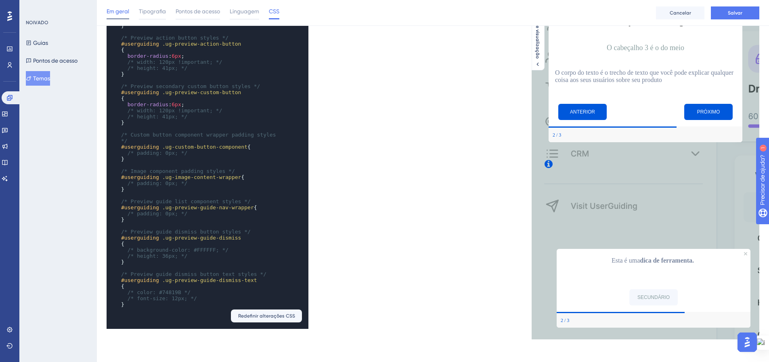
click at [122, 10] on font "Em geral" at bounding box center [118, 11] width 23 height 6
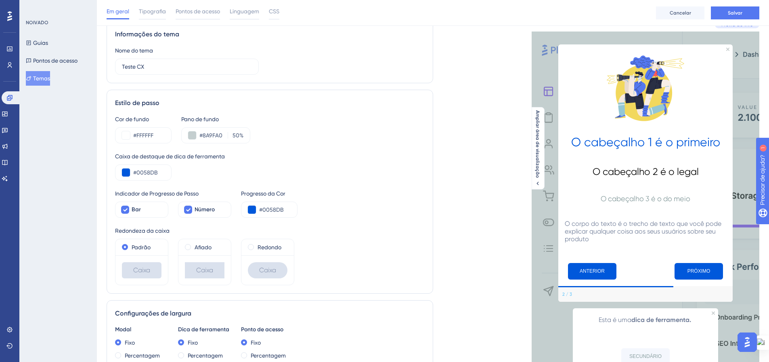
scroll to position [0, 0]
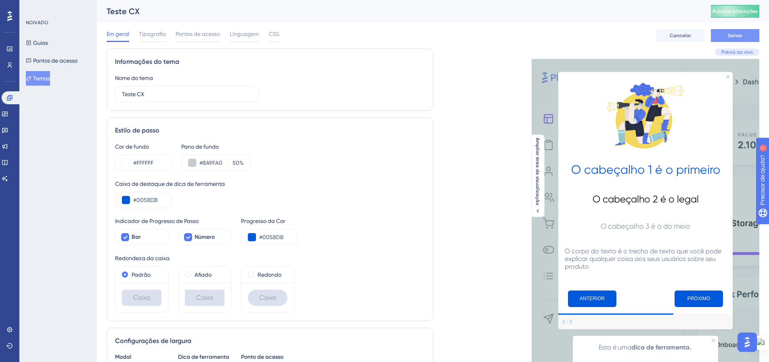
click at [736, 32] on button "Salvar" at bounding box center [735, 35] width 48 height 13
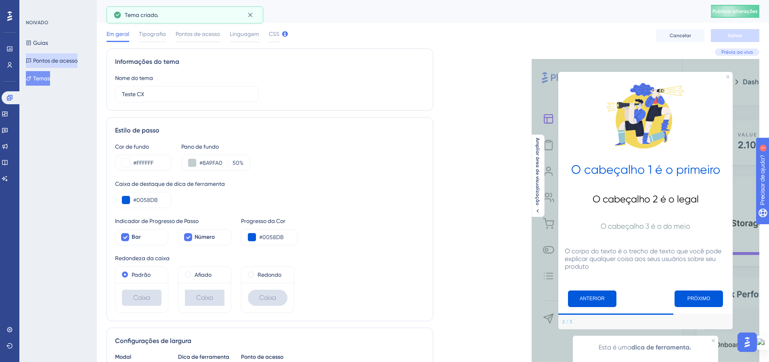
click at [42, 61] on font "Pontos de acesso" at bounding box center [55, 60] width 44 height 6
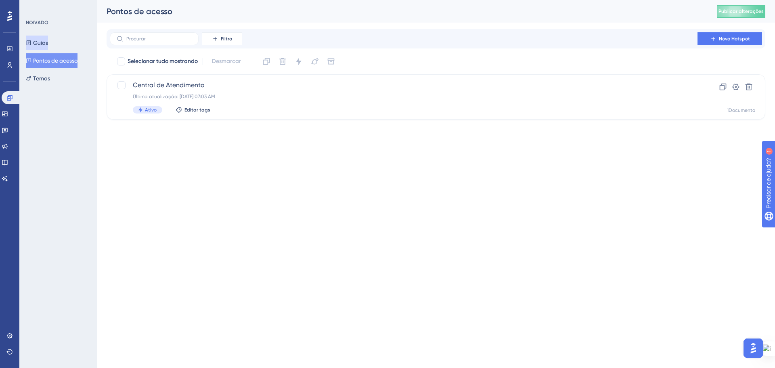
click at [39, 38] on font "Guias" at bounding box center [40, 43] width 15 height 10
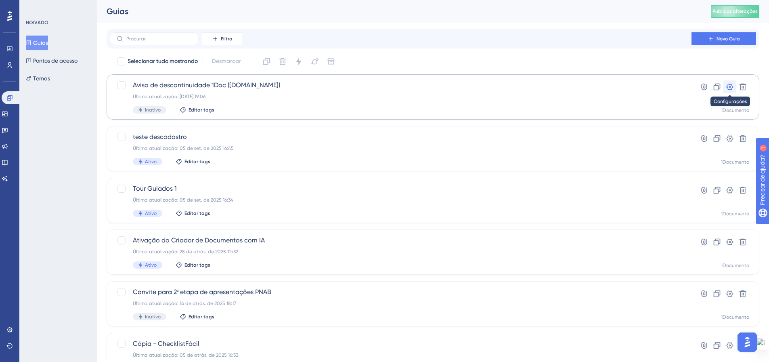
click at [731, 88] on icon at bounding box center [730, 87] width 8 height 8
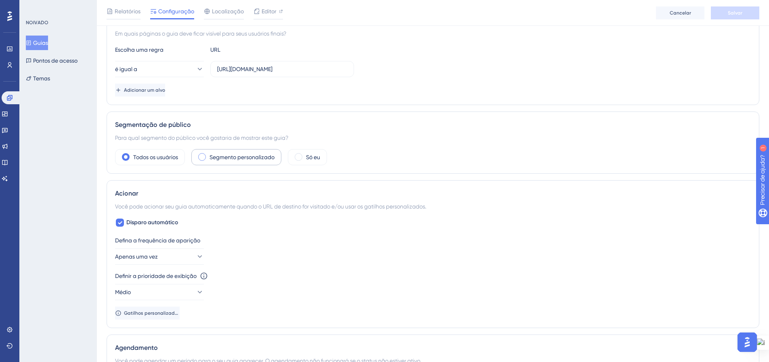
click at [201, 160] on span at bounding box center [202, 157] width 8 height 8
click at [208, 154] on input "radio" at bounding box center [208, 154] width 0 height 0
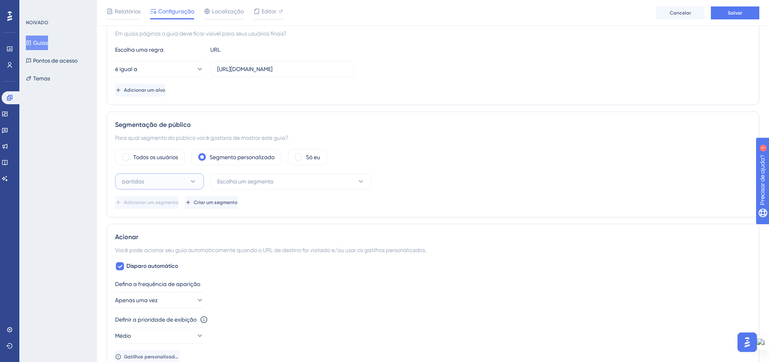
click at [189, 183] on icon at bounding box center [193, 181] width 8 height 8
click at [251, 184] on font "Escolha um segmento" at bounding box center [245, 181] width 56 height 6
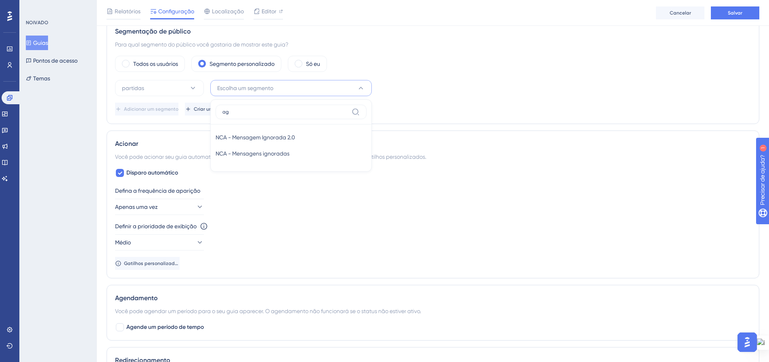
type input "a"
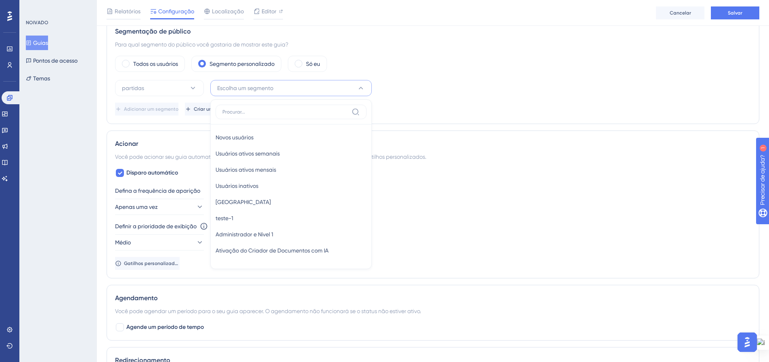
click at [434, 86] on div "partidas Escolha um segmento Novos usuários Novos usuários Usuários ativos sema…" at bounding box center [433, 88] width 636 height 16
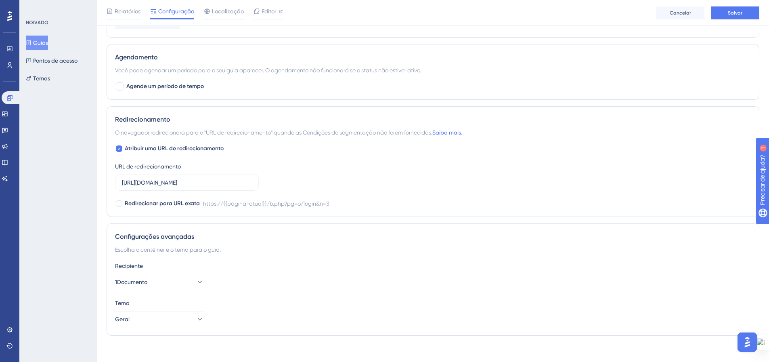
scroll to position [542, 0]
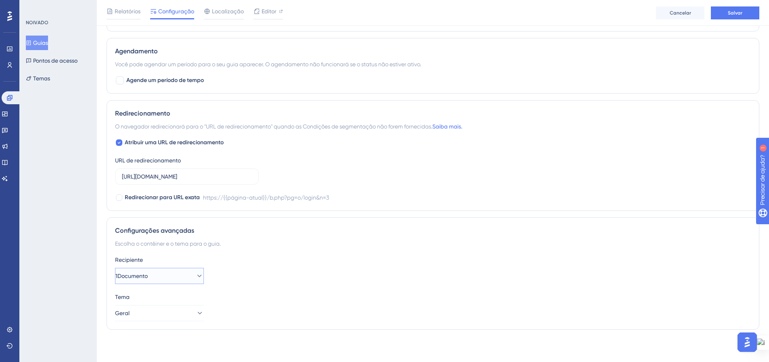
click at [195, 275] on icon at bounding box center [199, 276] width 8 height 8
click at [197, 275] on icon at bounding box center [199, 276] width 4 height 2
click at [195, 312] on icon at bounding box center [199, 313] width 8 height 8
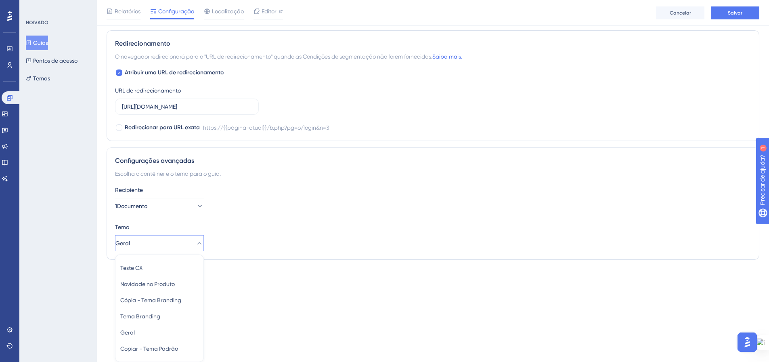
click at [350, 227] on div "Tema" at bounding box center [433, 227] width 636 height 10
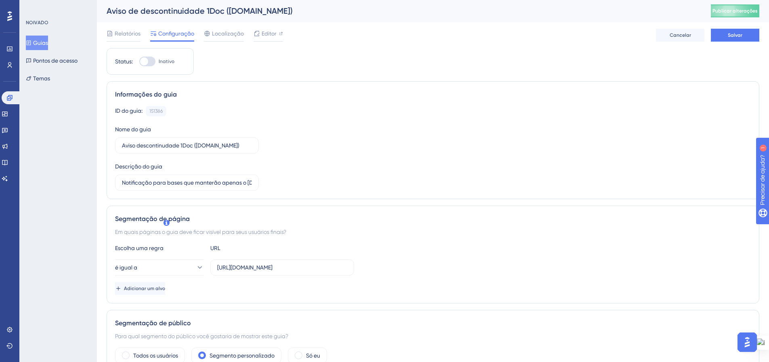
scroll to position [0, 0]
click at [121, 33] on font "Relatórios" at bounding box center [128, 34] width 26 height 6
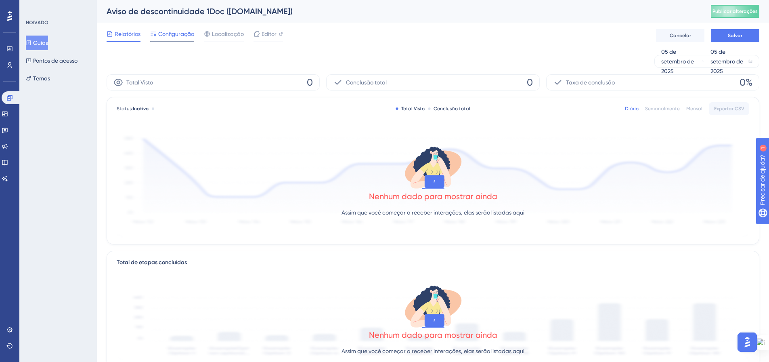
click at [169, 32] on font "Configuração" at bounding box center [176, 34] width 36 height 6
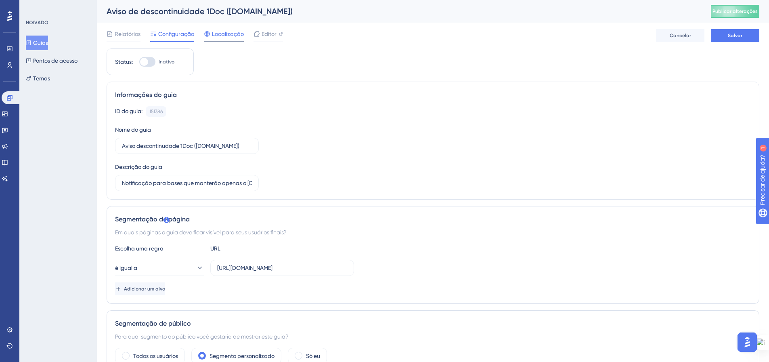
click at [230, 29] on span "Localização" at bounding box center [228, 34] width 32 height 10
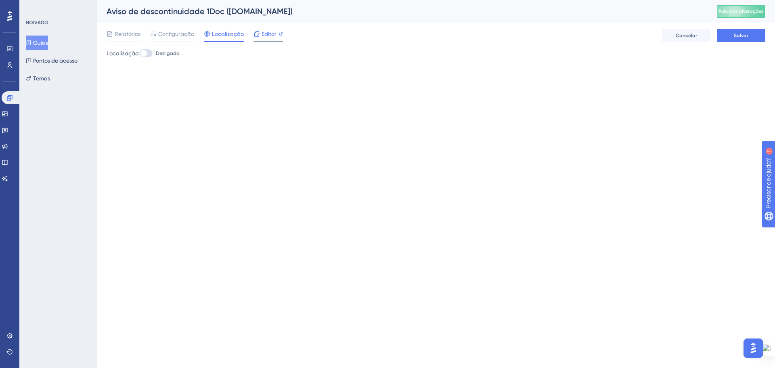
click at [258, 36] on icon at bounding box center [256, 33] width 5 height 5
